Goal: Task Accomplishment & Management: Complete application form

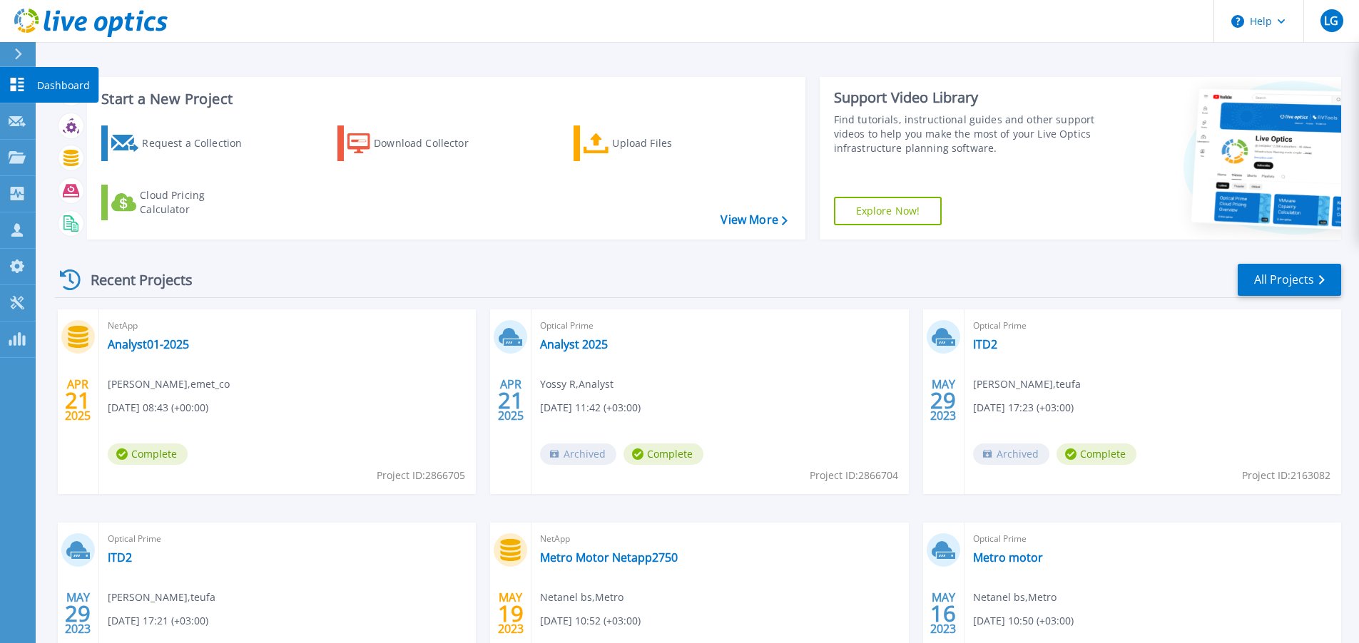
click at [19, 87] on icon at bounding box center [17, 85] width 17 height 14
click at [58, 161] on p "Projects" at bounding box center [56, 158] width 38 height 37
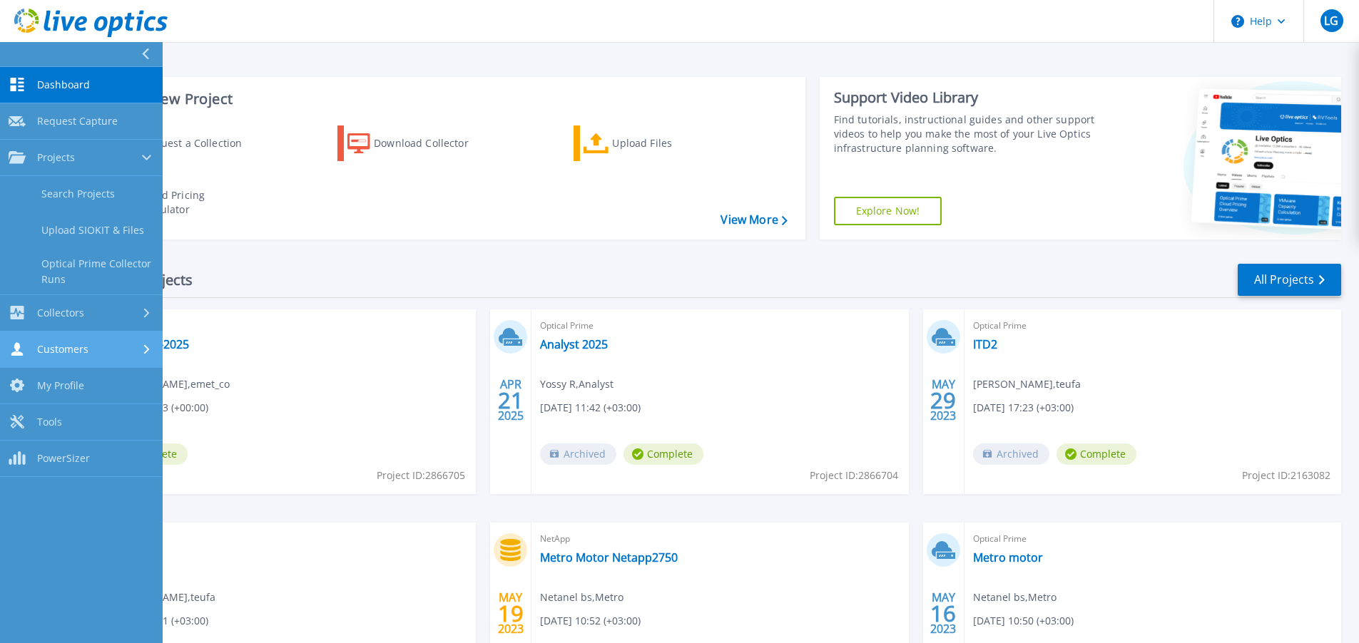
click at [86, 350] on span "Customers" at bounding box center [62, 349] width 51 height 13
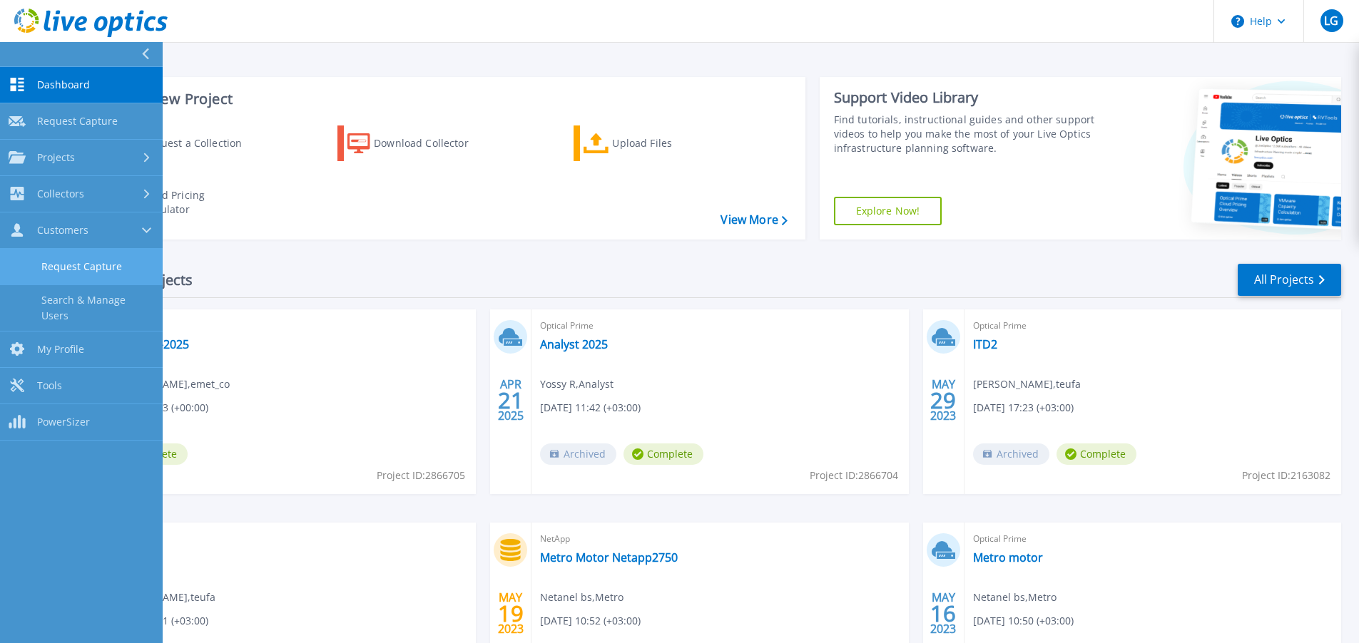
click at [108, 258] on link "Request Capture" at bounding box center [81, 267] width 163 height 36
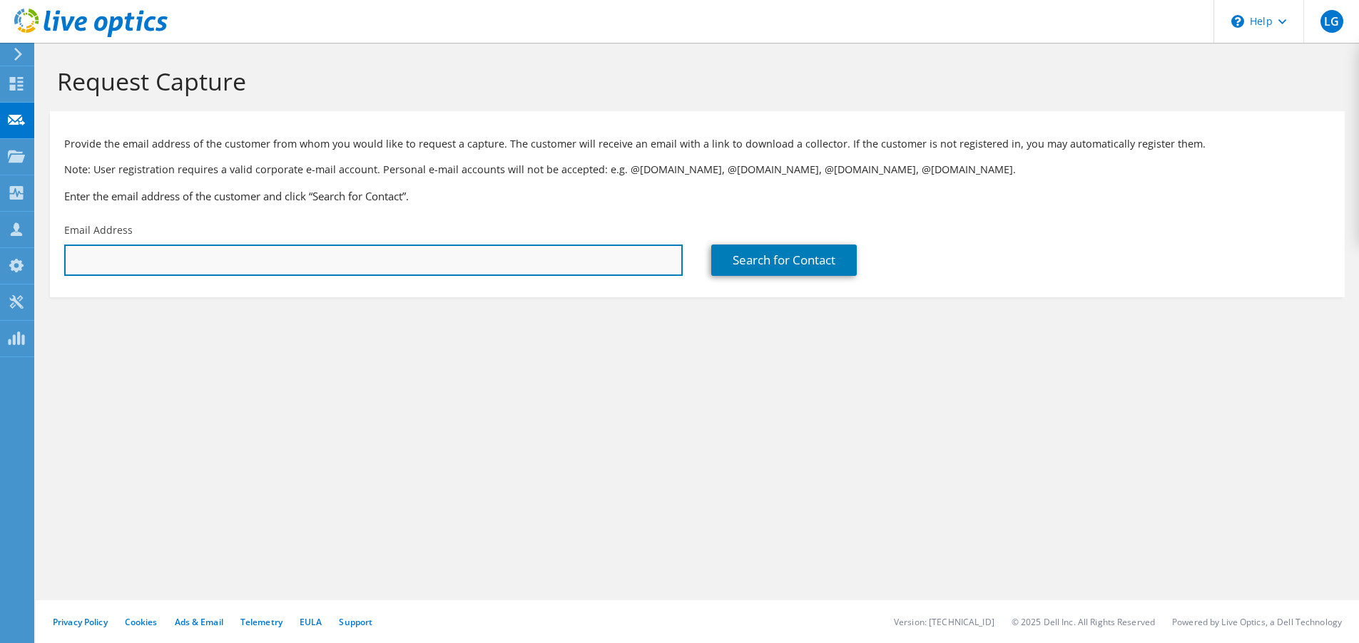
click at [155, 265] on input "text" at bounding box center [373, 260] width 618 height 31
paste input "stamari@tti.ray-q.com"
type input "stamari@tti.ray-q.com"
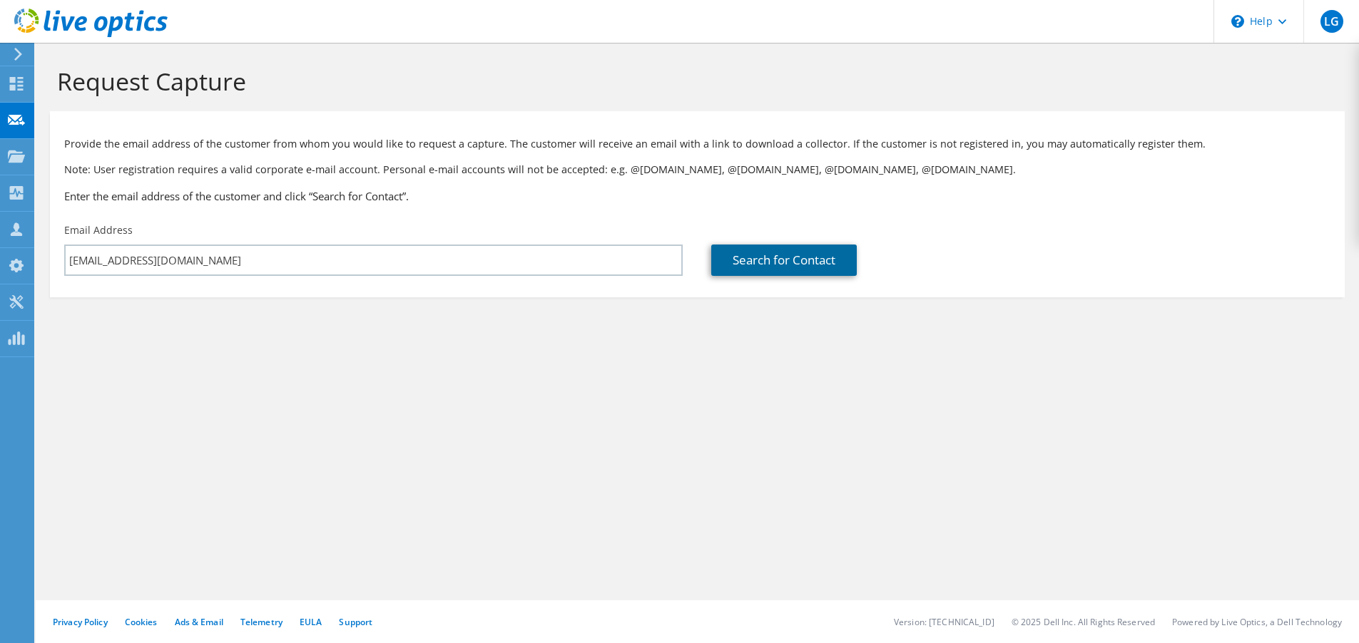
click at [797, 262] on link "Search for Contact" at bounding box center [783, 260] width 145 height 31
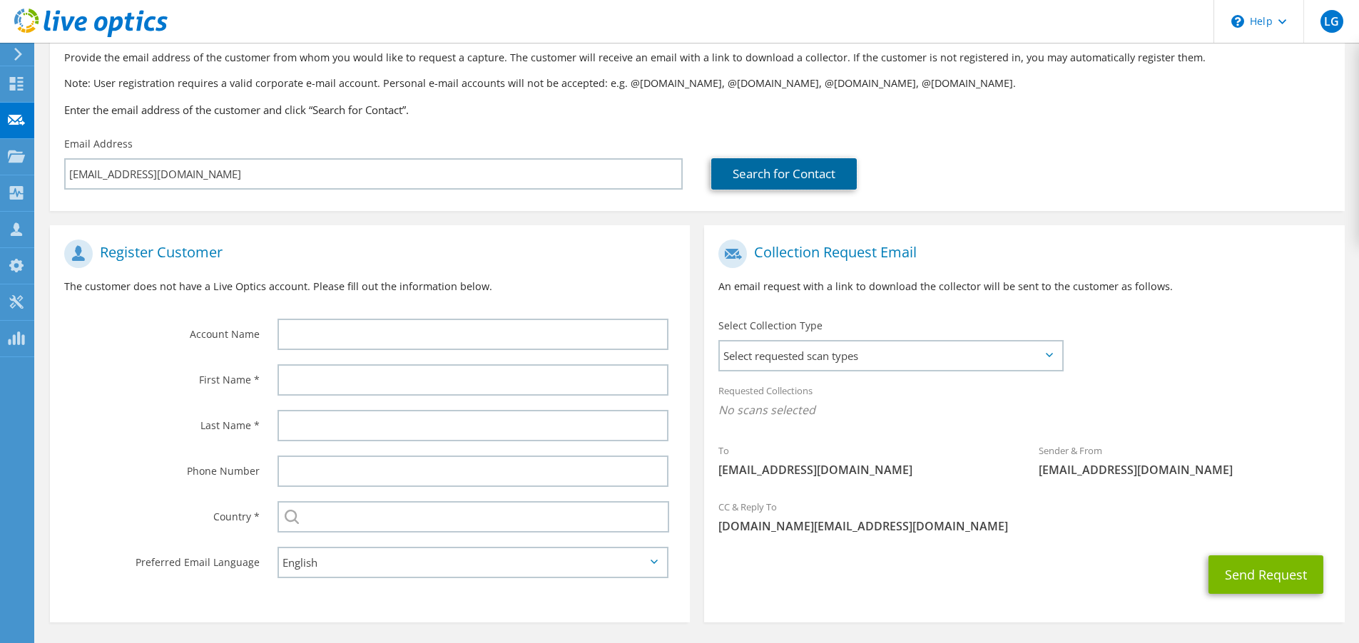
scroll to position [87, 0]
click at [890, 357] on span "Select requested scan types" at bounding box center [891, 355] width 342 height 29
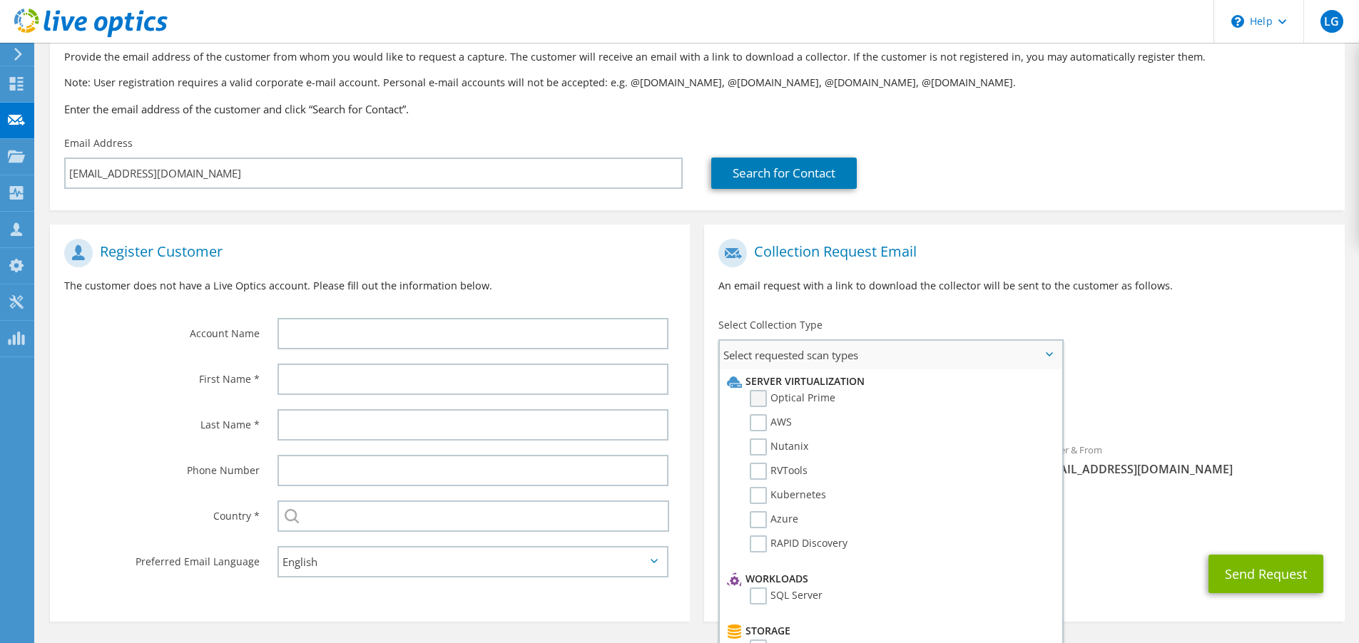
click at [755, 401] on label "Optical Prime" at bounding box center [793, 398] width 86 height 17
click at [0, 0] on input "Optical Prime" at bounding box center [0, 0] width 0 height 0
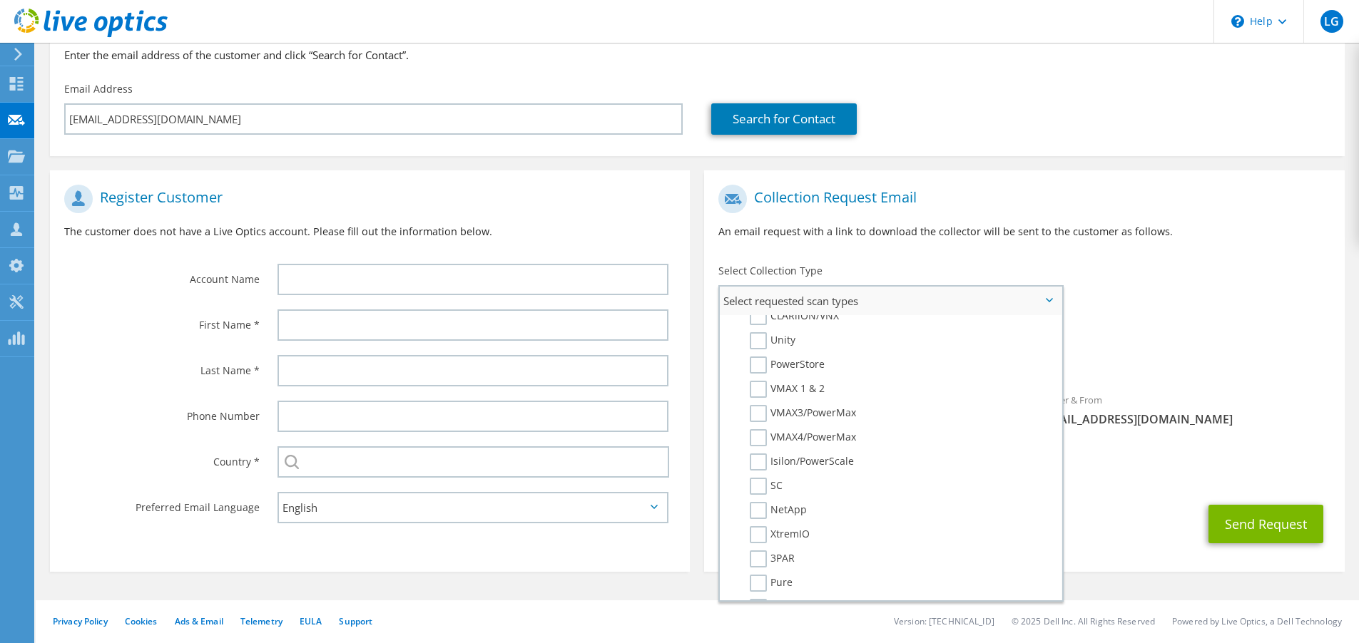
scroll to position [67, 0]
click at [367, 560] on section "Register Customer The customer does not have a Live Optics account. Please fill…" at bounding box center [370, 371] width 640 height 402
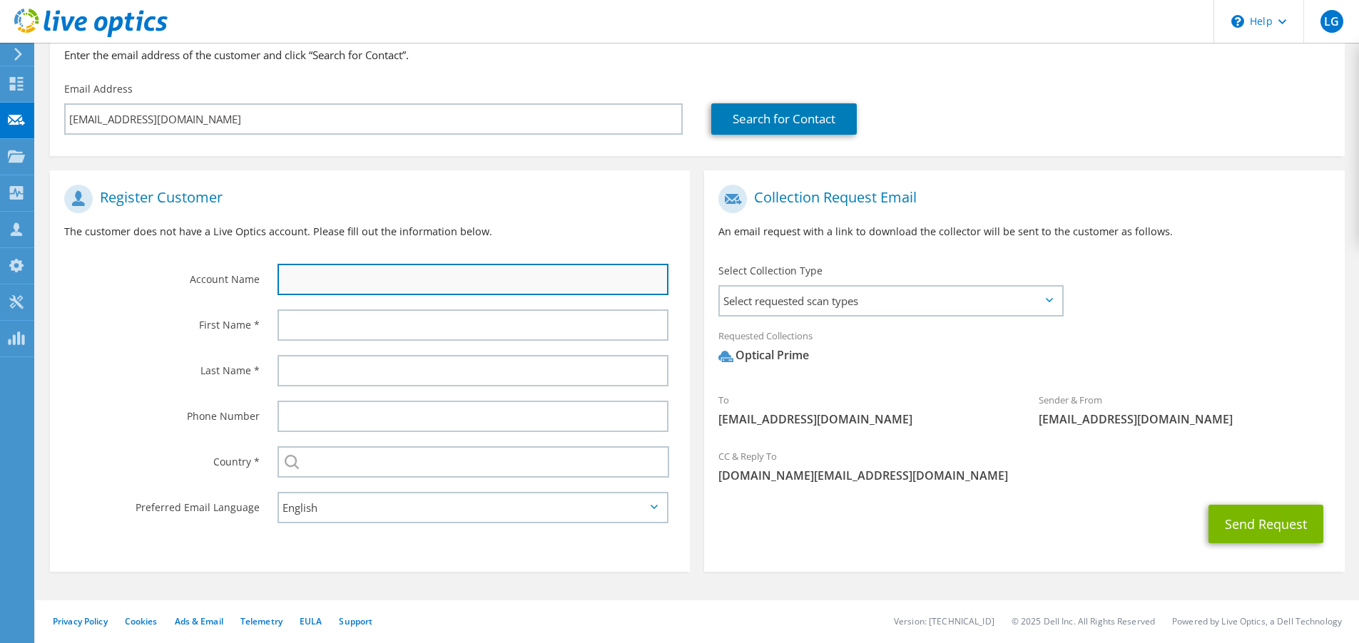
click at [299, 278] on input "text" at bounding box center [472, 279] width 391 height 31
paste input "[PERSON_NAME]"
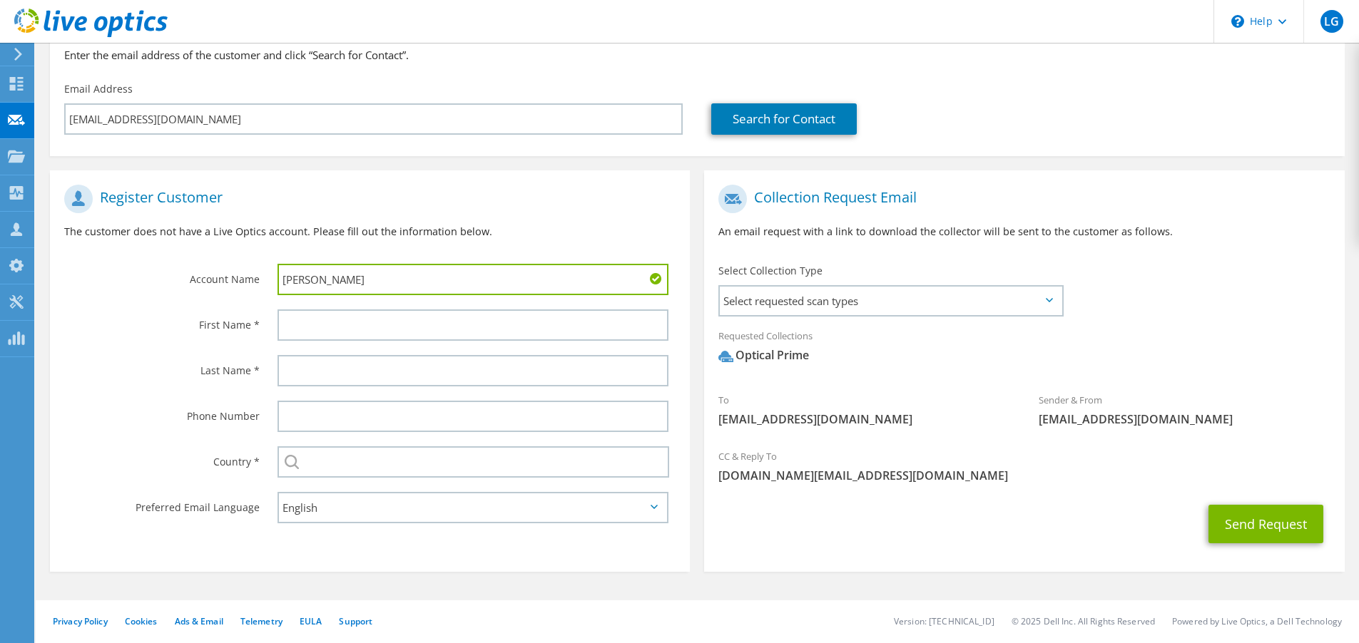
type input "[PERSON_NAME]"
click at [300, 274] on input "Shirly Tamari-Makbi" at bounding box center [472, 279] width 391 height 31
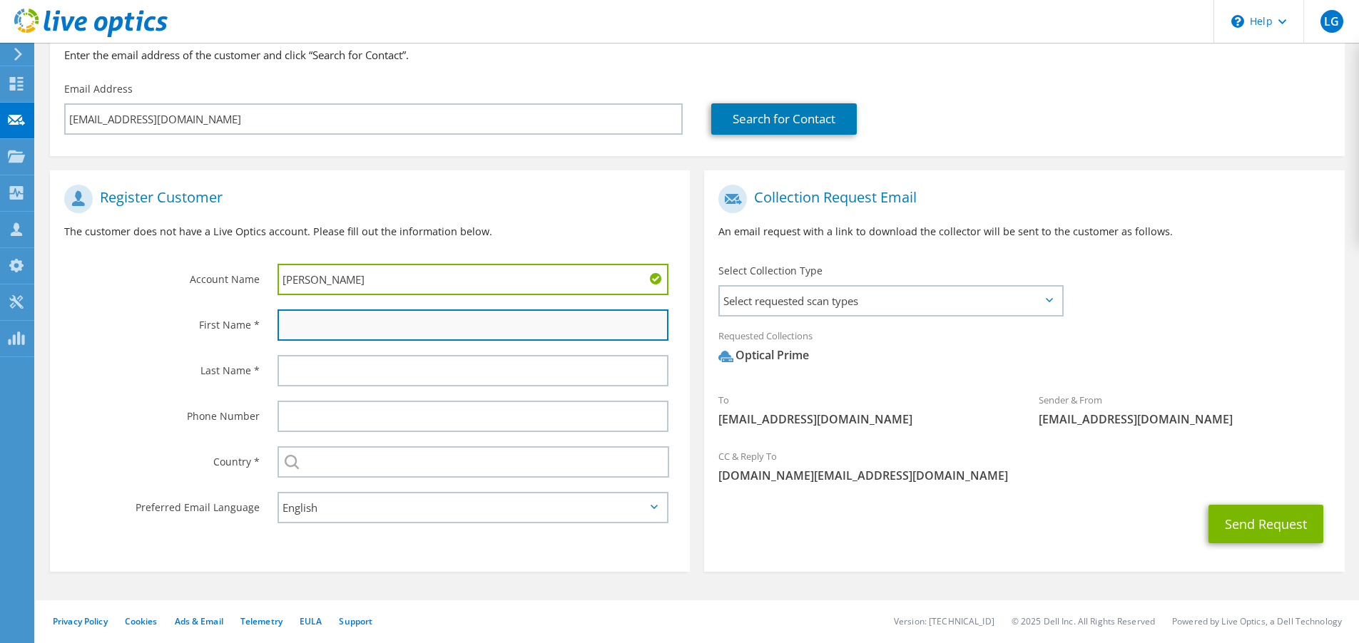
click at [306, 327] on input "text" at bounding box center [472, 325] width 391 height 31
paste input "Shirly"
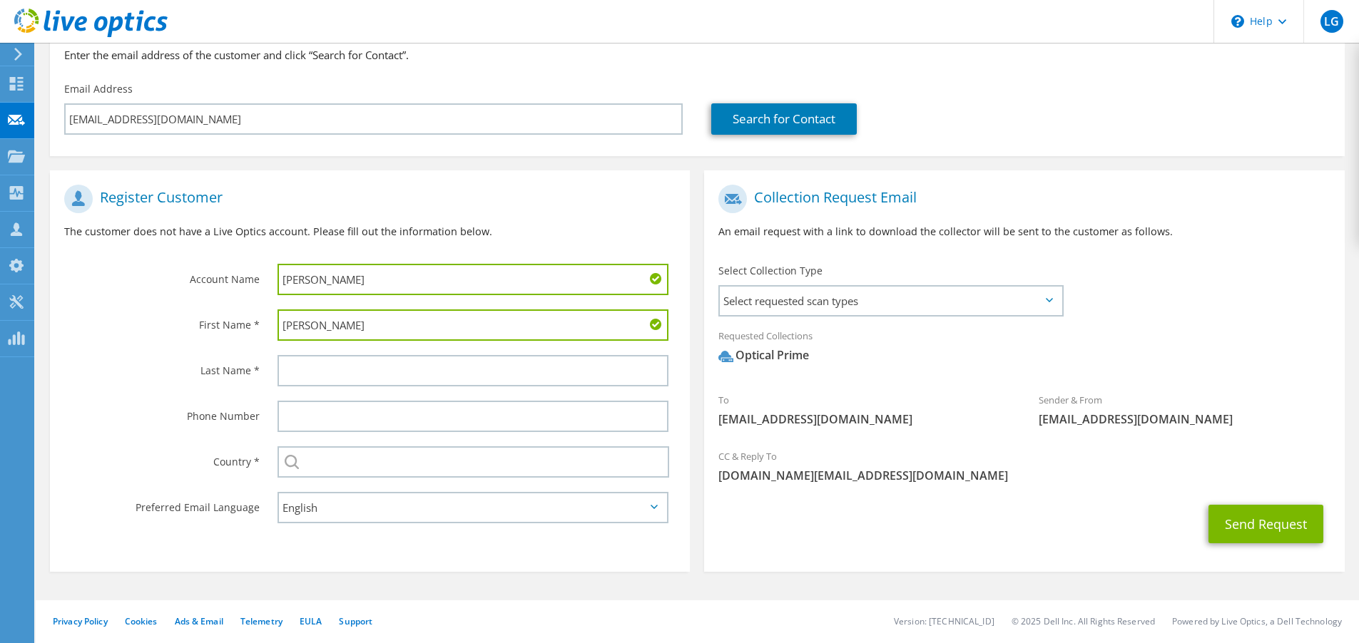
type input "Shirly"
drag, startPoint x: 314, startPoint y: 280, endPoint x: 423, endPoint y: 283, distance: 109.2
click at [423, 283] on input "Shirly Tamari-Makbi" at bounding box center [472, 279] width 391 height 31
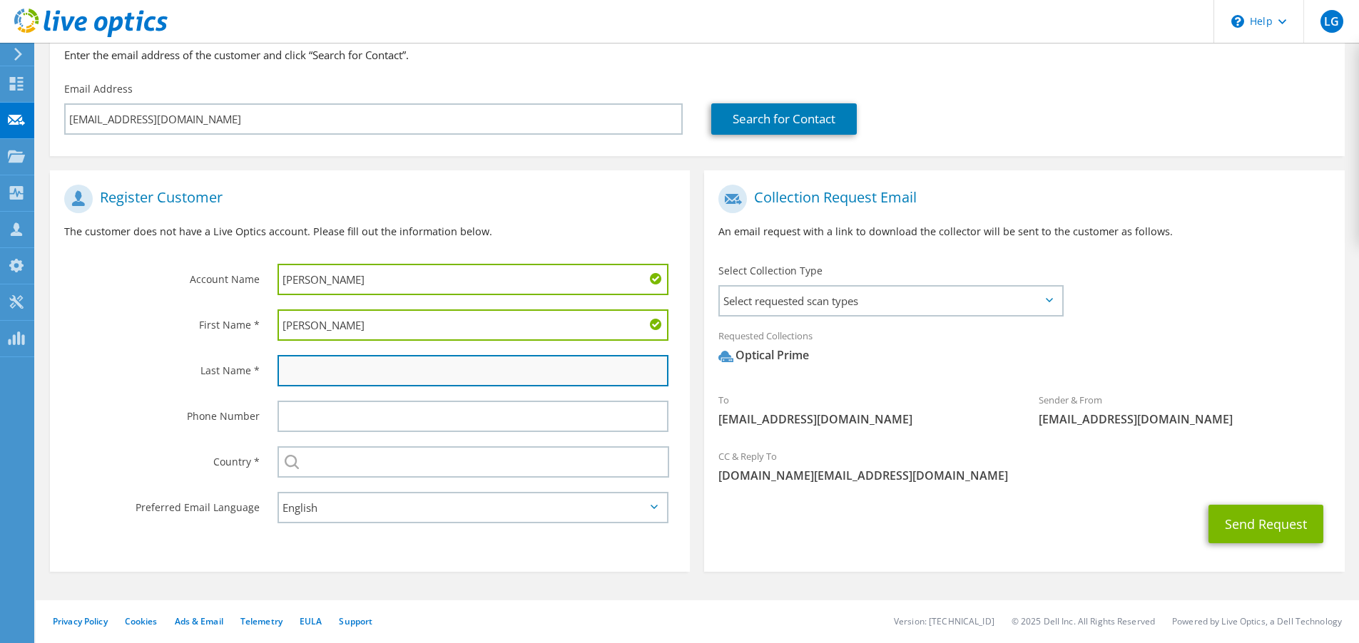
click at [297, 374] on input "text" at bounding box center [472, 370] width 391 height 31
paste input "Tamari-Makbi"
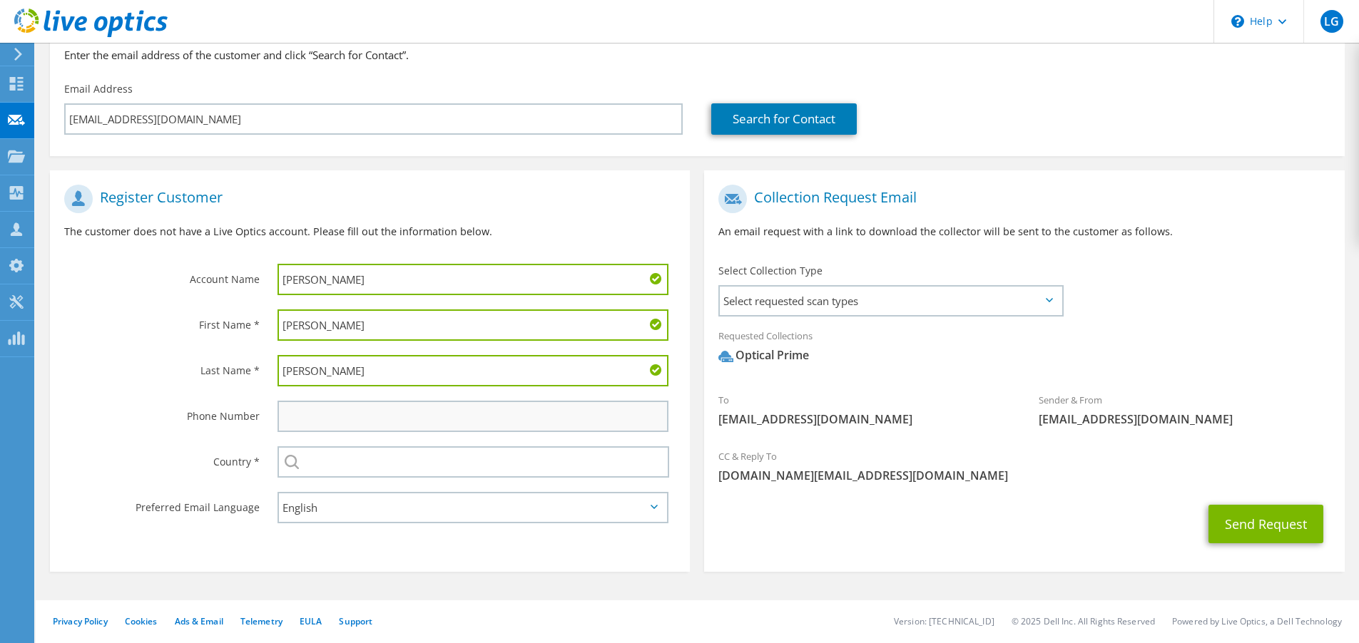
type input "Tamari-Makbi"
click at [316, 424] on input "text" at bounding box center [472, 416] width 391 height 31
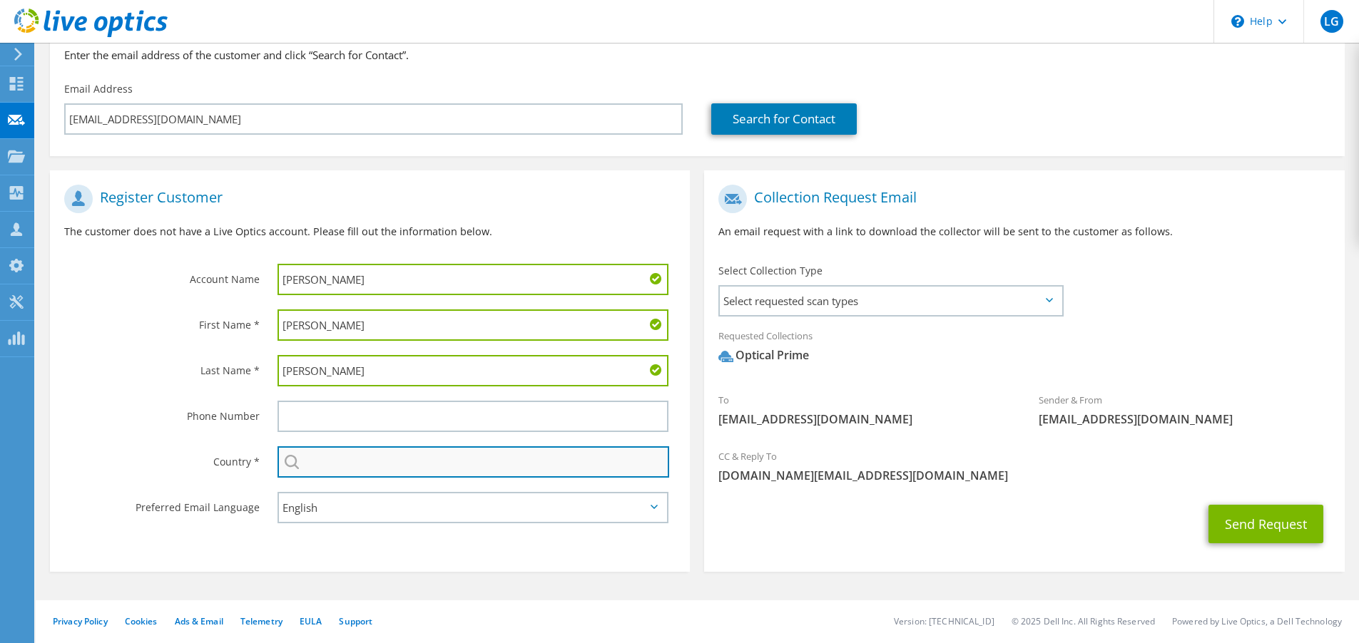
click at [324, 460] on input "text" at bounding box center [473, 461] width 392 height 31
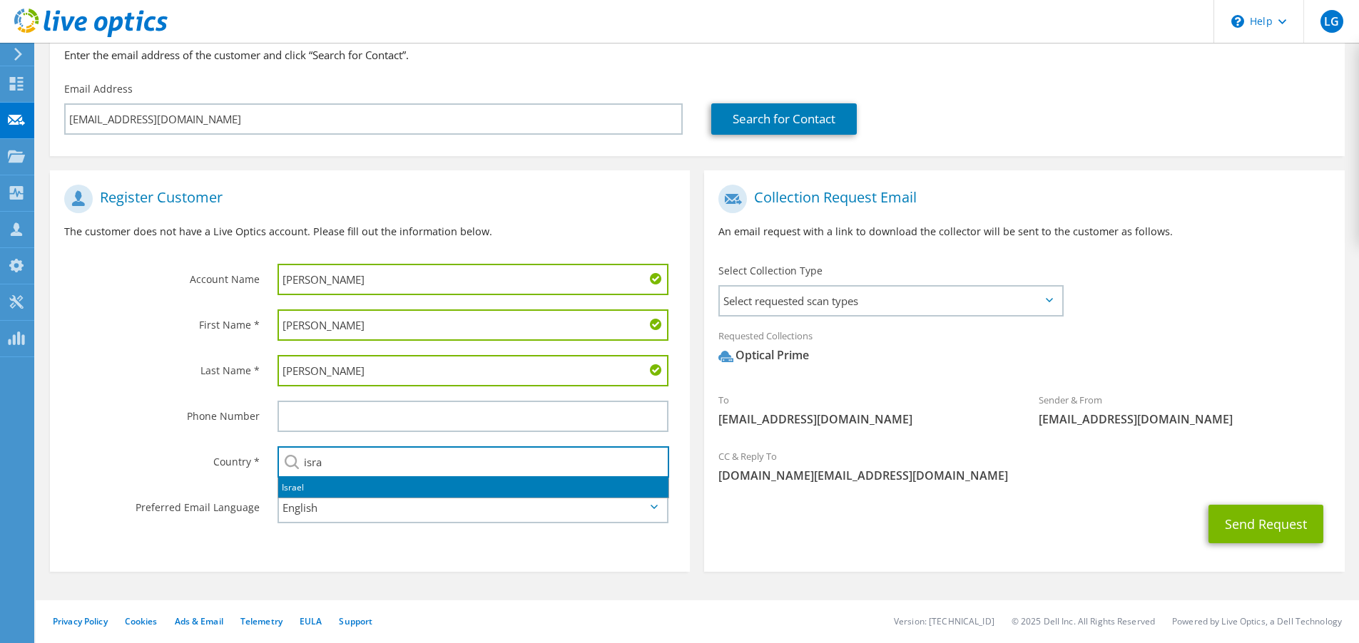
click at [301, 484] on li "Israel" at bounding box center [473, 488] width 390 height 20
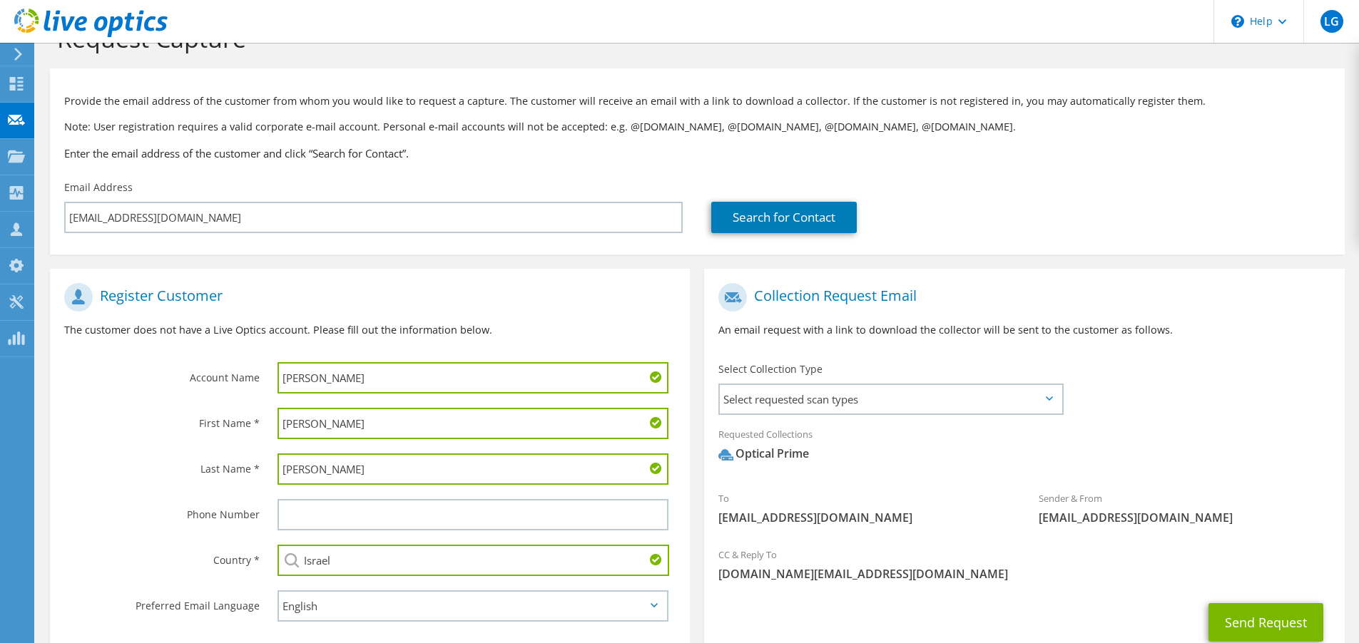
scroll to position [141, 0]
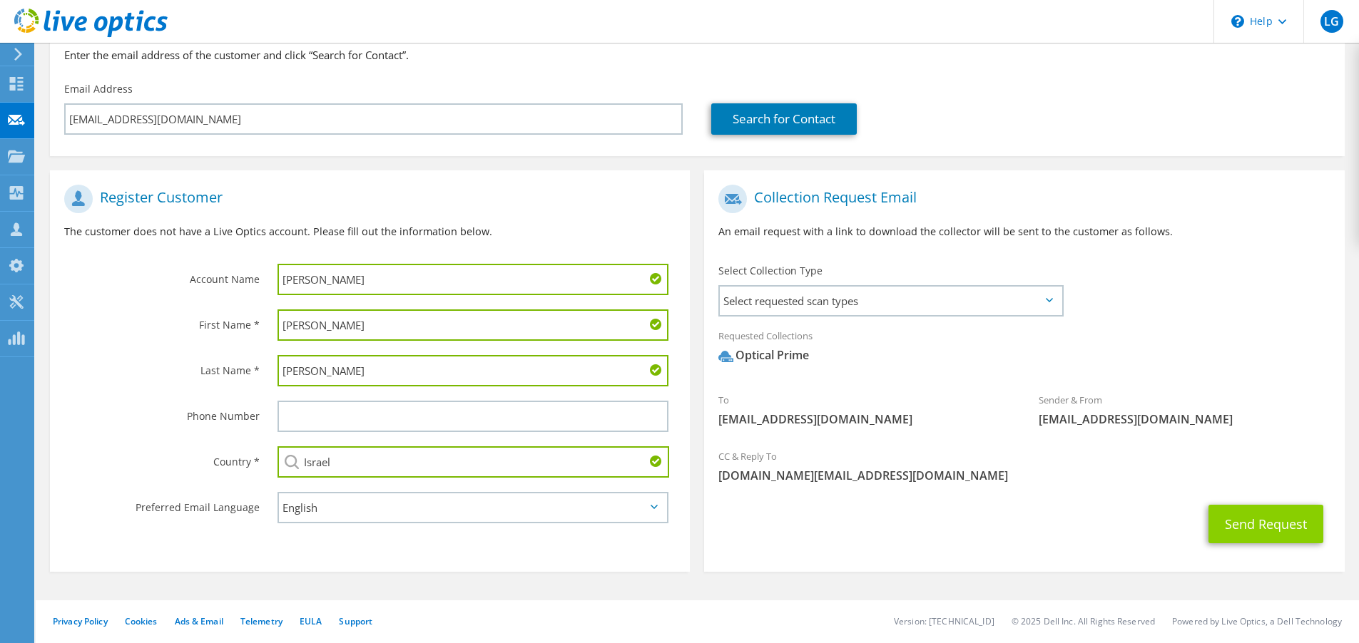
type input "Israel"
click at [1300, 523] on button "Send Request" at bounding box center [1265, 524] width 115 height 39
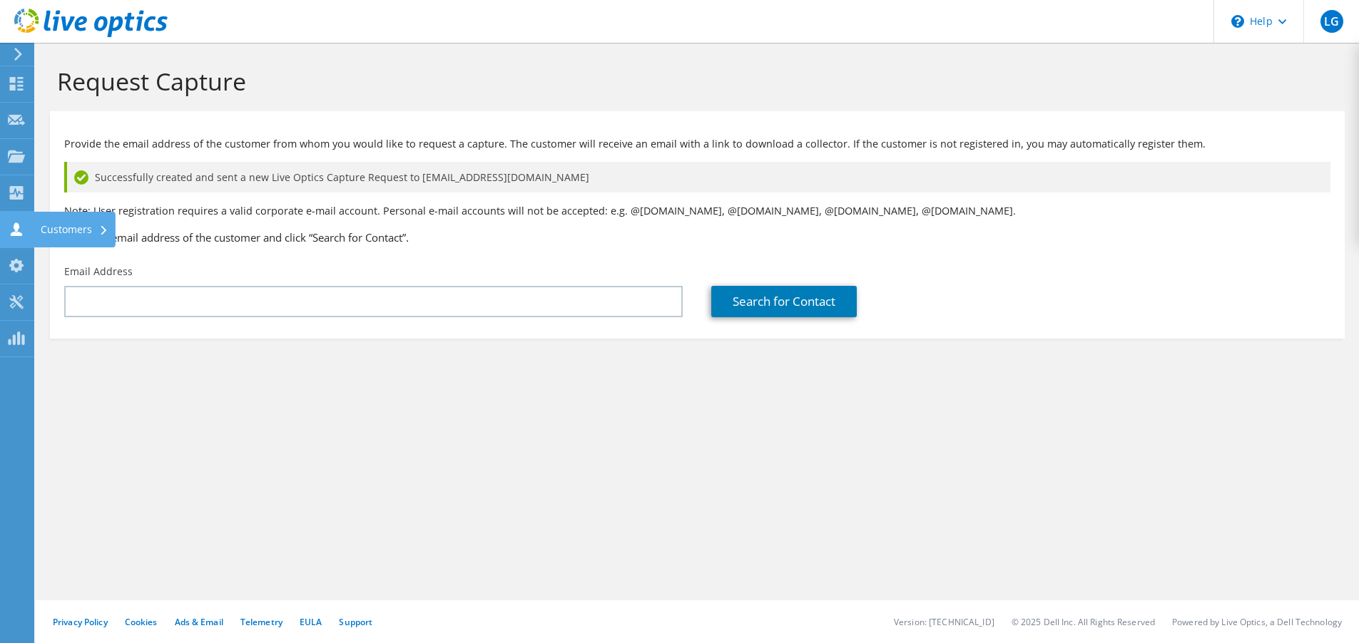
click at [46, 230] on div "Customers" at bounding box center [75, 230] width 82 height 36
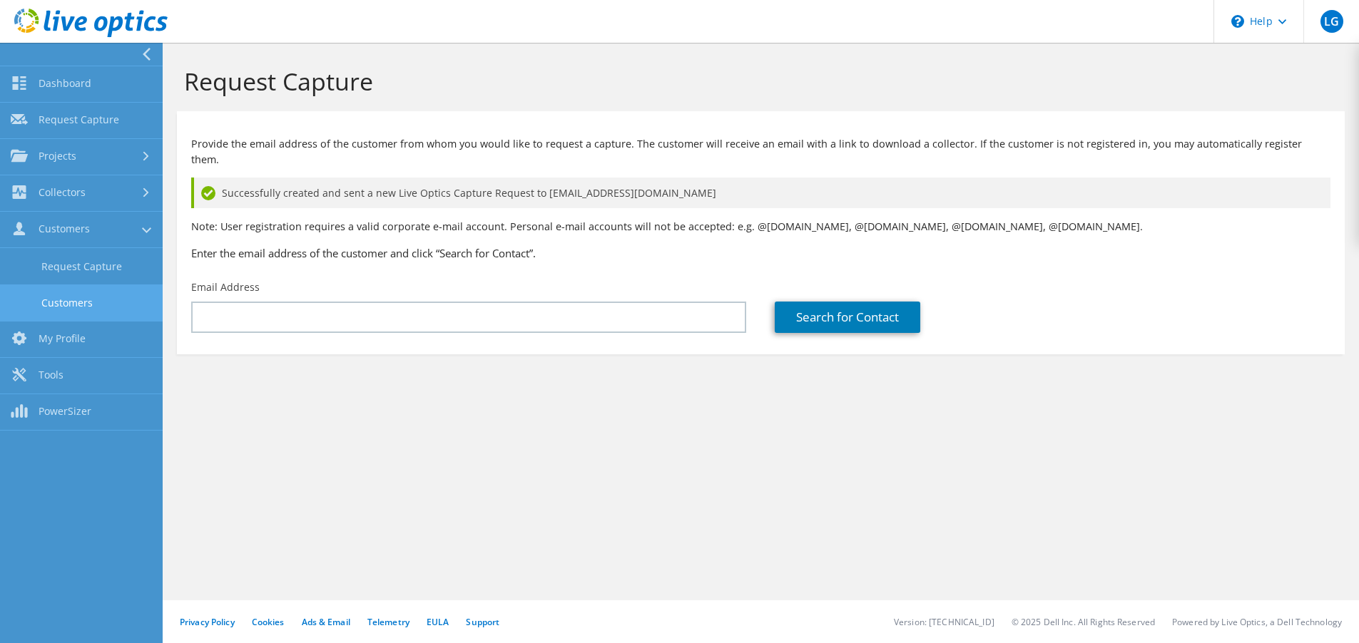
click at [65, 300] on link "Customers" at bounding box center [81, 303] width 163 height 36
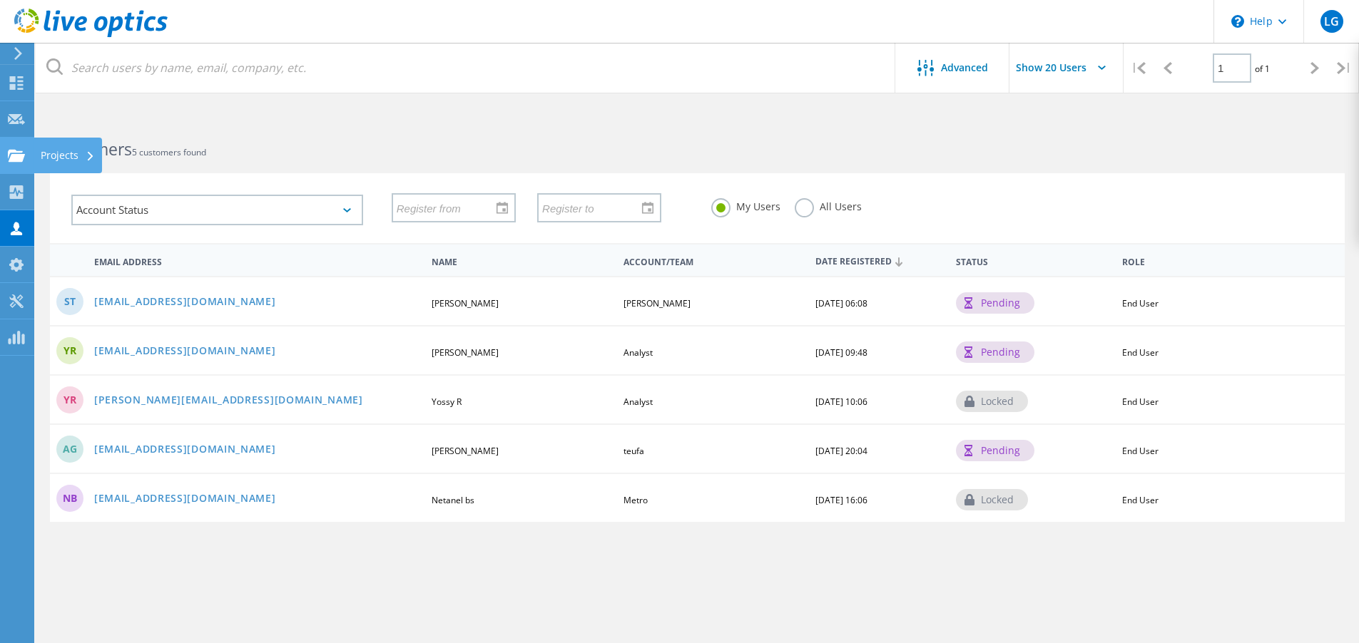
click at [41, 152] on div "Projects" at bounding box center [68, 155] width 54 height 10
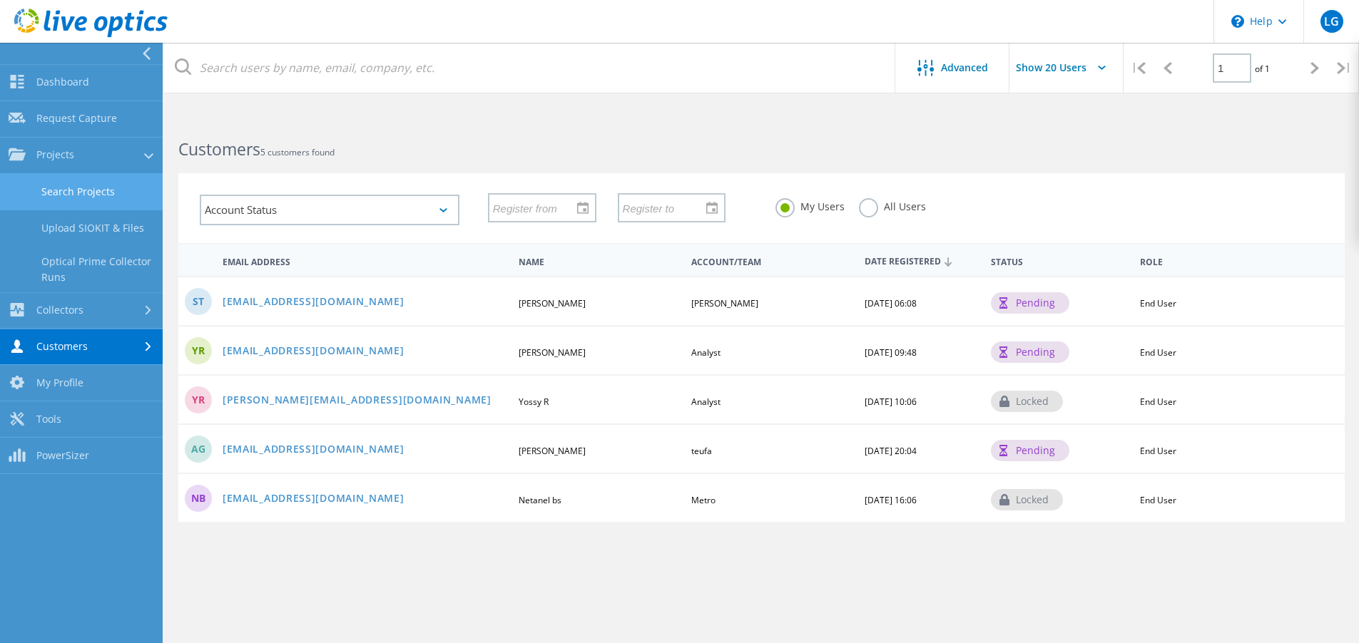
click at [70, 188] on link "Search Projects" at bounding box center [81, 192] width 163 height 36
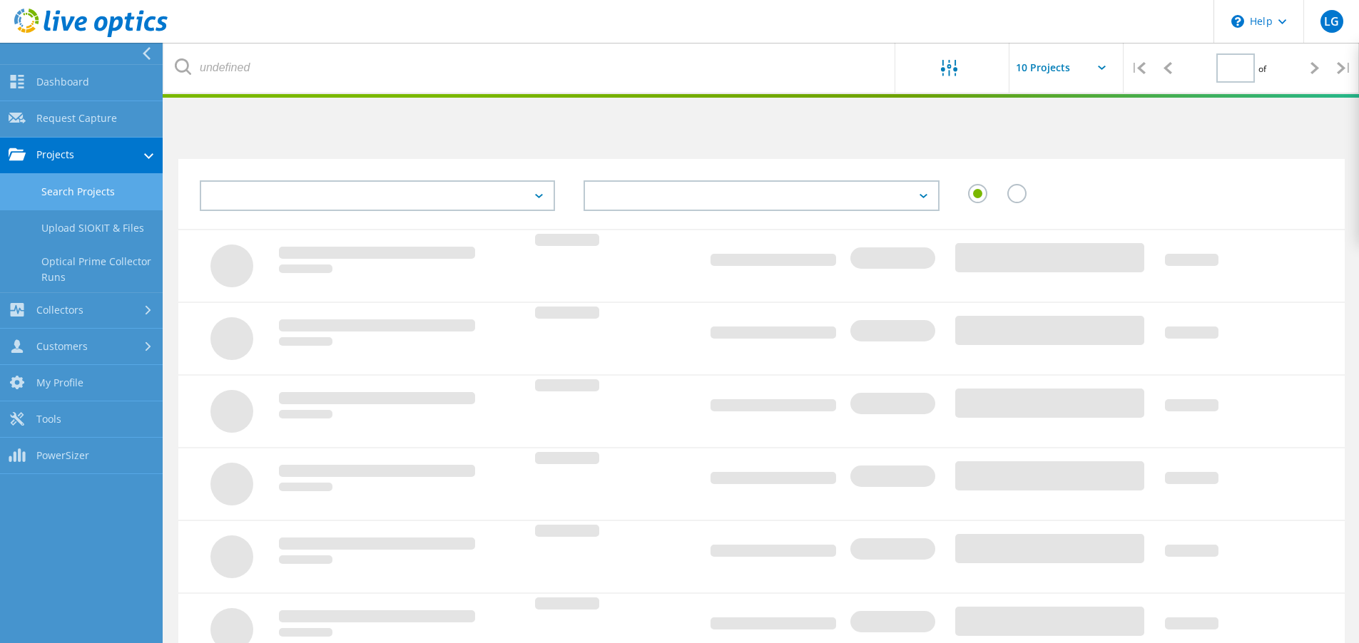
type input "1"
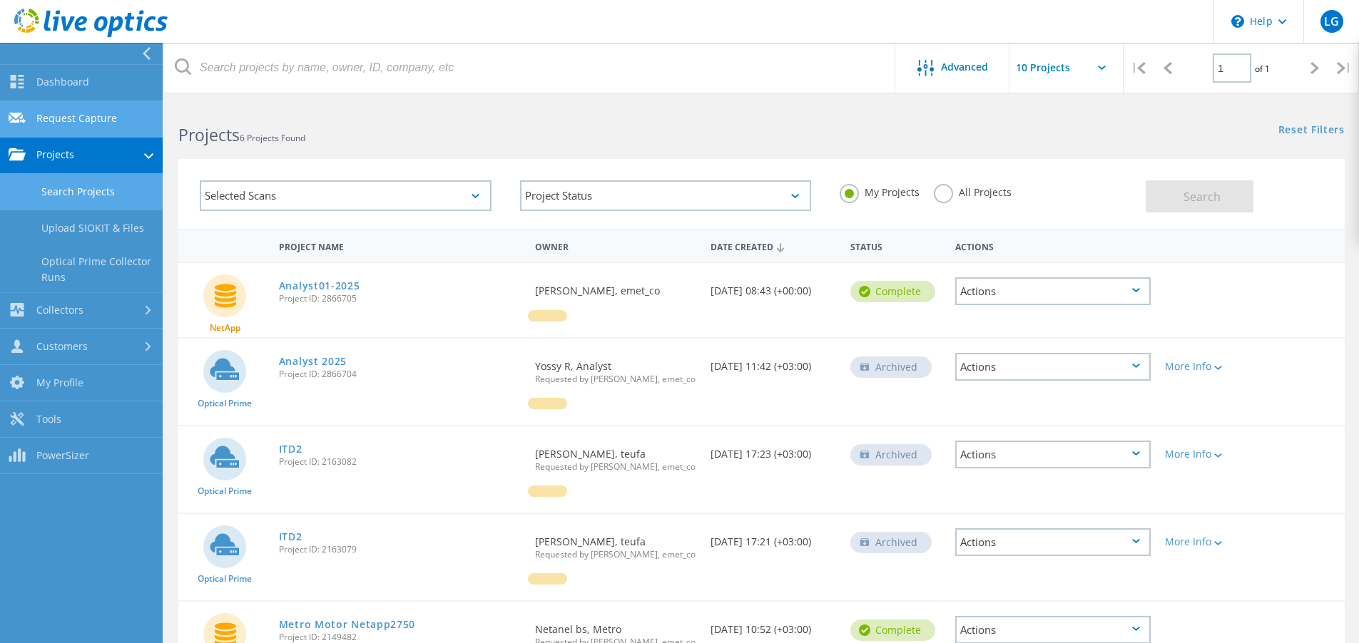
click at [88, 121] on link "Request Capture" at bounding box center [81, 119] width 163 height 36
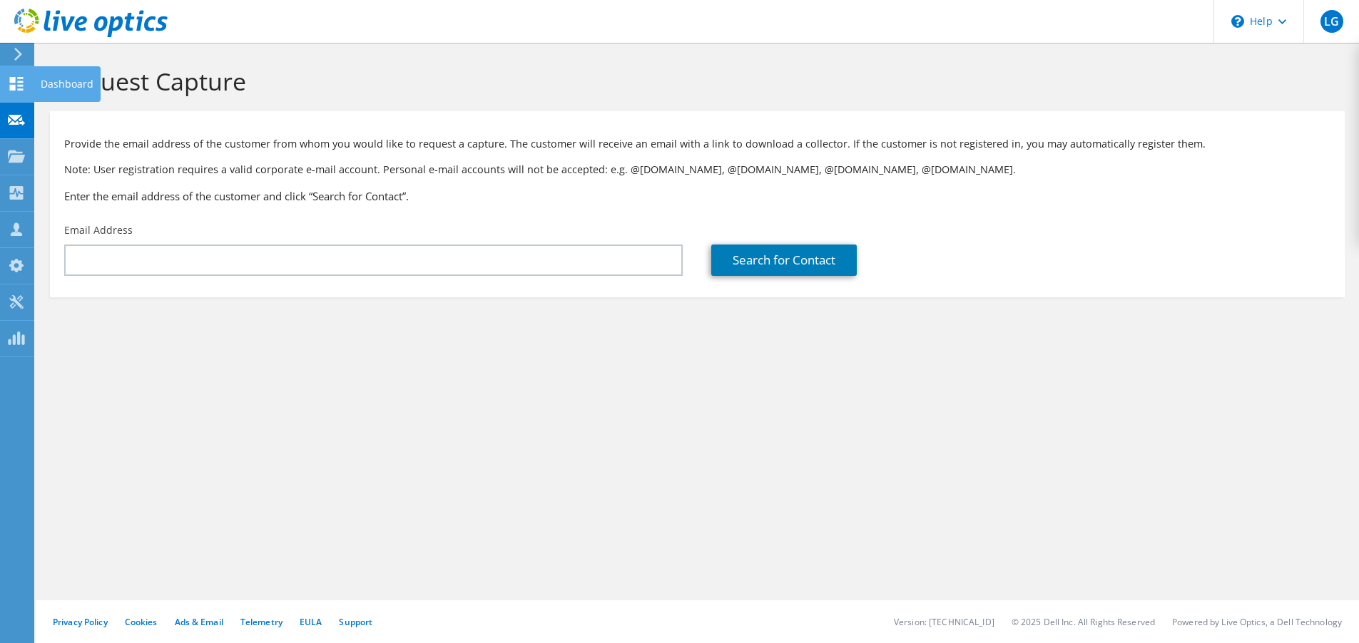
click at [16, 81] on icon at bounding box center [16, 84] width 17 height 14
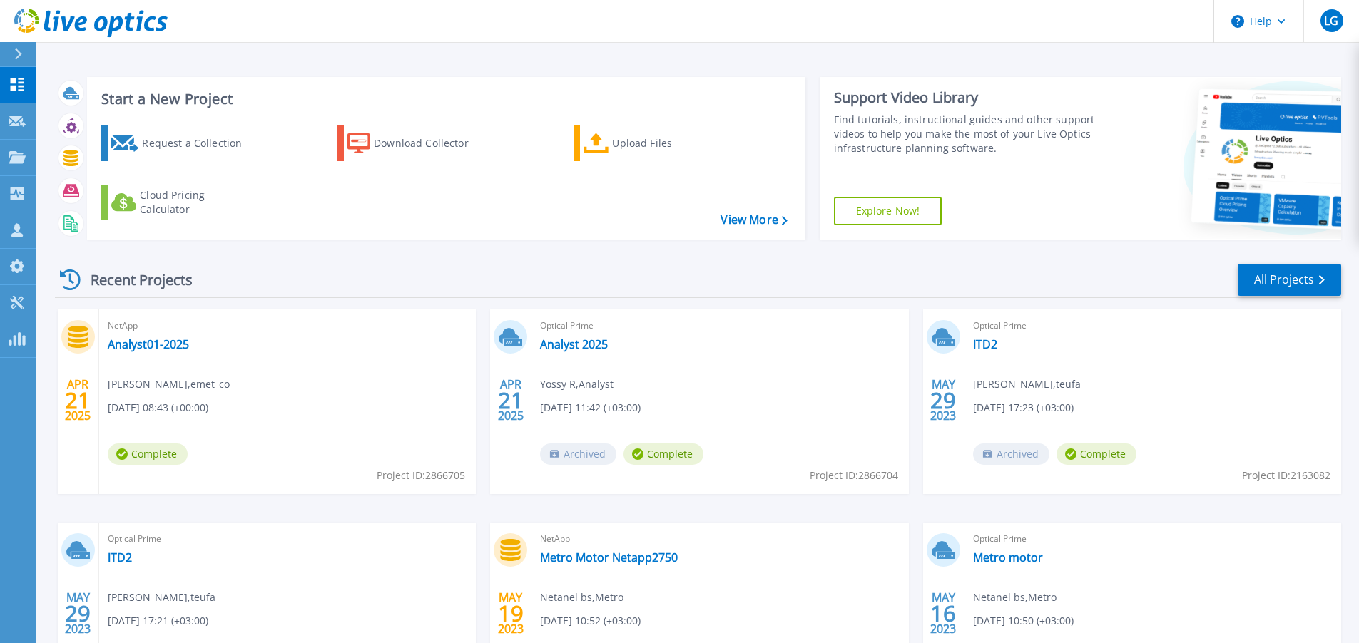
click at [16, 46] on div at bounding box center [24, 54] width 23 height 24
